Goal: Navigation & Orientation: Find specific page/section

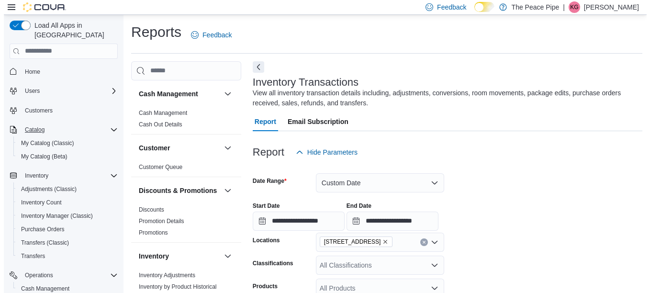
scroll to position [0, 756]
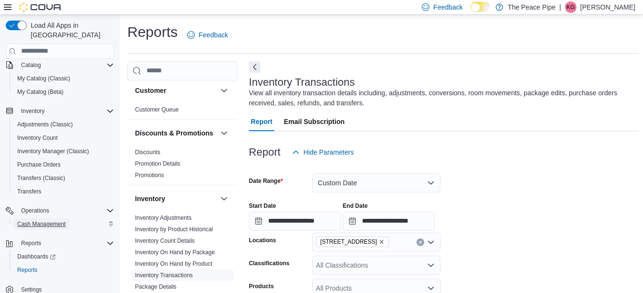
click at [34, 220] on span "Cash Management" at bounding box center [41, 224] width 48 height 8
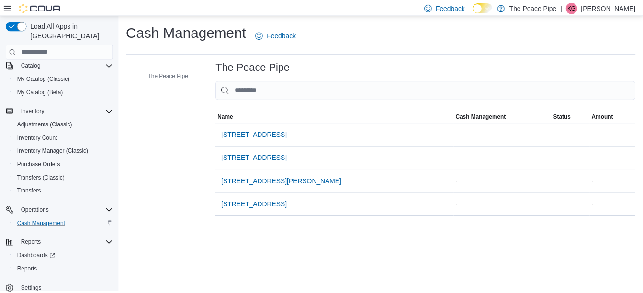
scroll to position [53, 0]
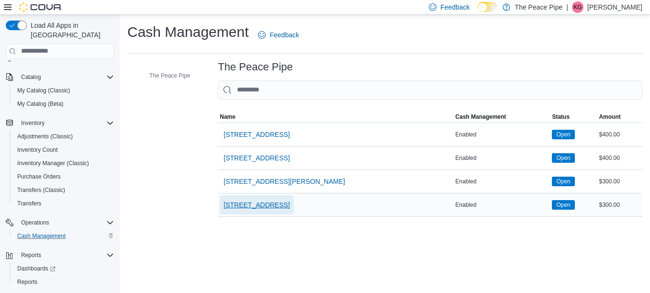
click at [254, 208] on span "[STREET_ADDRESS]" at bounding box center [256, 205] width 66 height 10
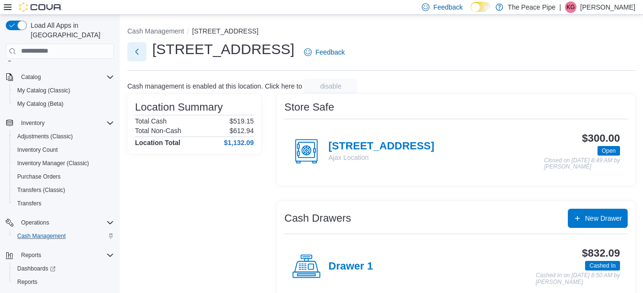
click at [143, 60] on button "Next" at bounding box center [136, 51] width 19 height 19
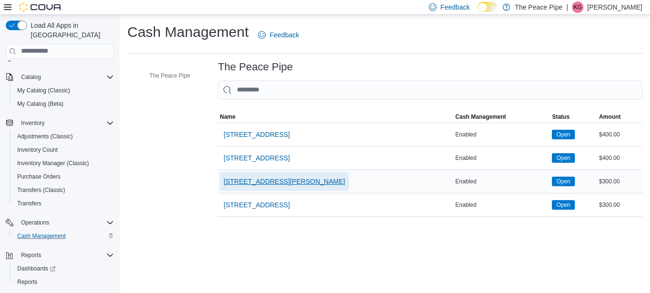
click at [253, 187] on span "[STREET_ADDRESS][PERSON_NAME]" at bounding box center [284, 181] width 122 height 19
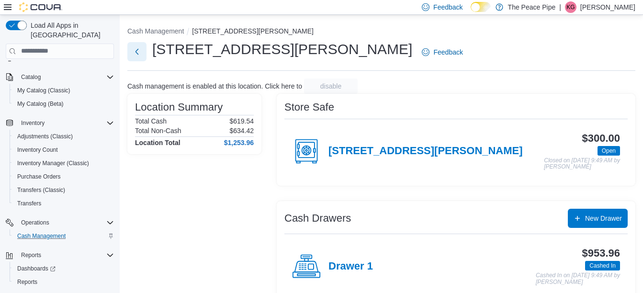
click at [134, 49] on button "Next" at bounding box center [136, 51] width 19 height 19
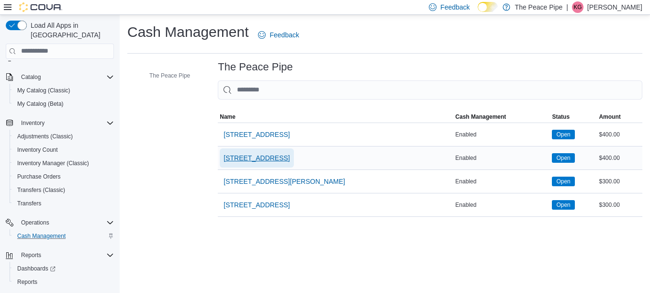
click at [243, 158] on span "[STREET_ADDRESS]" at bounding box center [256, 158] width 66 height 10
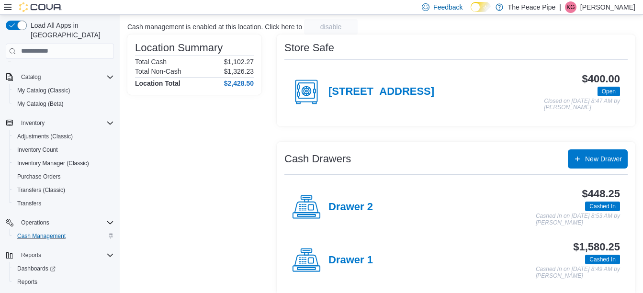
scroll to position [62, 0]
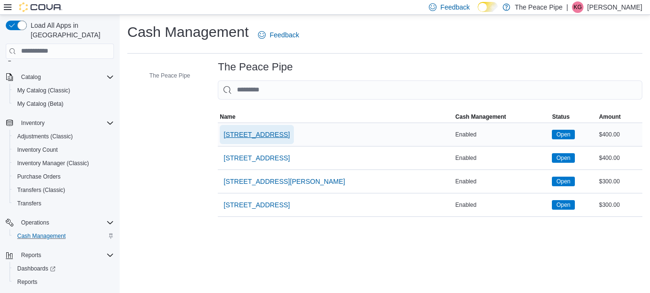
click at [240, 139] on span "[STREET_ADDRESS]" at bounding box center [256, 135] width 66 height 10
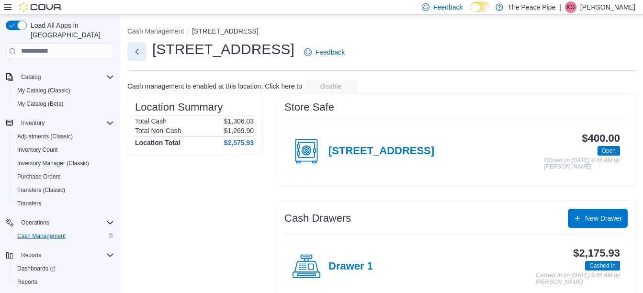
click at [128, 46] on button "Next" at bounding box center [136, 51] width 19 height 19
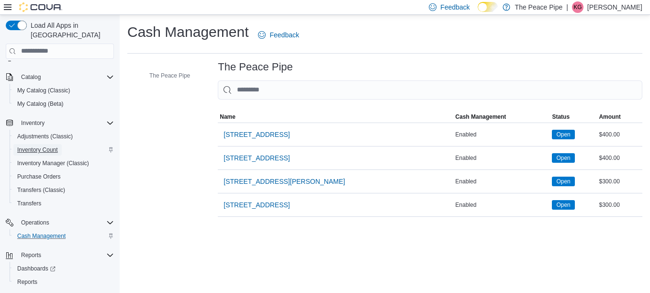
click at [56, 146] on span "Inventory Count" at bounding box center [37, 150] width 41 height 8
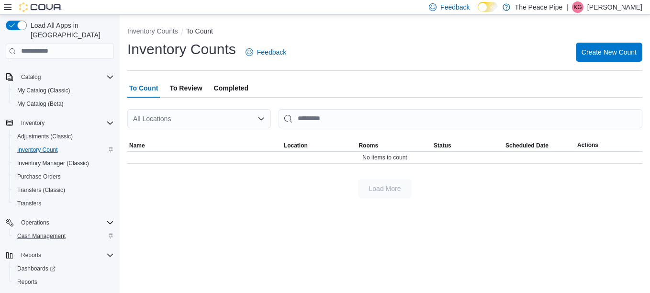
click at [188, 82] on span "To Review" at bounding box center [185, 87] width 33 height 19
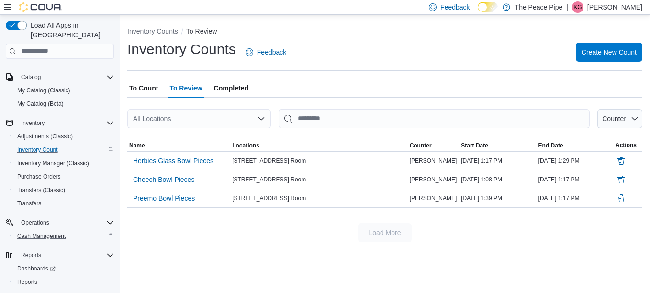
click at [143, 85] on span "To Count" at bounding box center [143, 87] width 29 height 19
